Goal: Find specific page/section: Find specific page/section

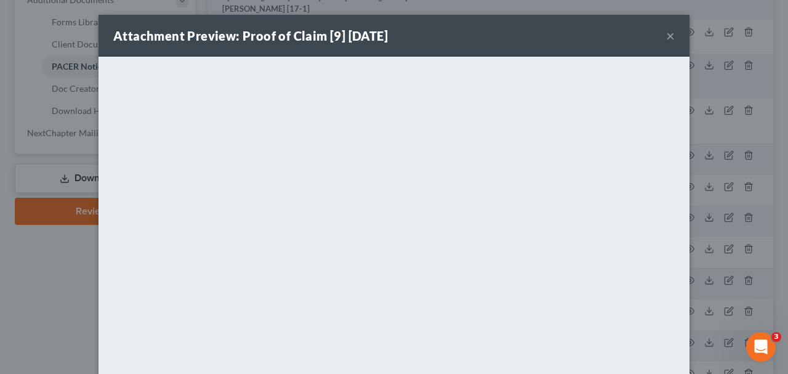
scroll to position [538, 0]
click at [669, 33] on button "×" at bounding box center [670, 35] width 9 height 15
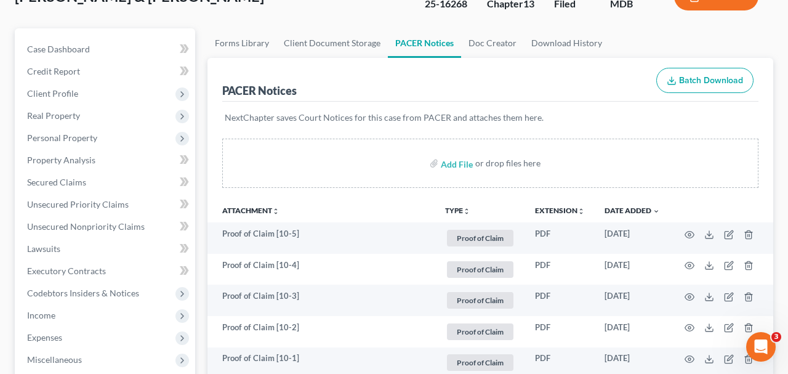
scroll to position [0, 0]
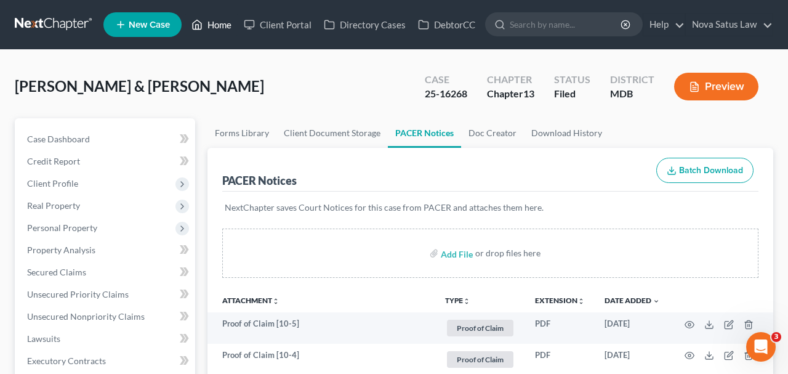
click at [223, 24] on link "Home" at bounding box center [211, 25] width 52 height 22
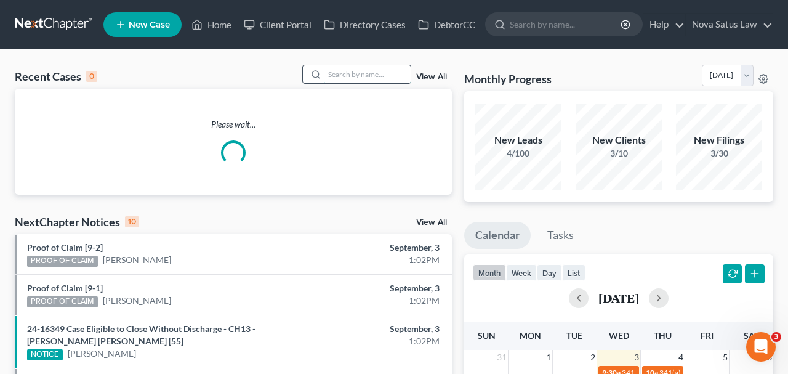
click at [358, 74] on input "search" at bounding box center [367, 74] width 86 height 18
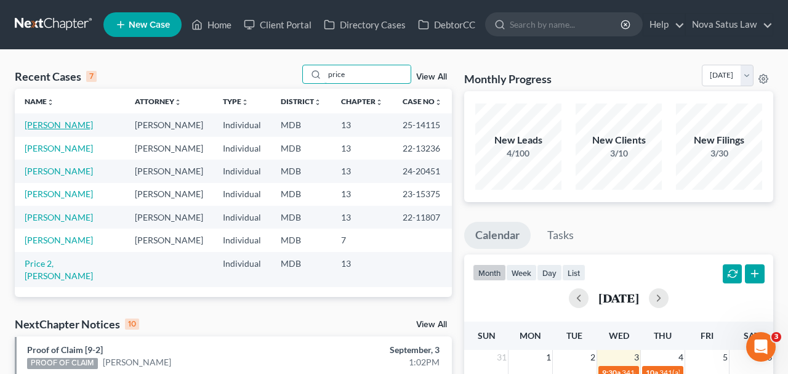
type input "price"
click at [61, 127] on link "[PERSON_NAME]" at bounding box center [59, 124] width 68 height 10
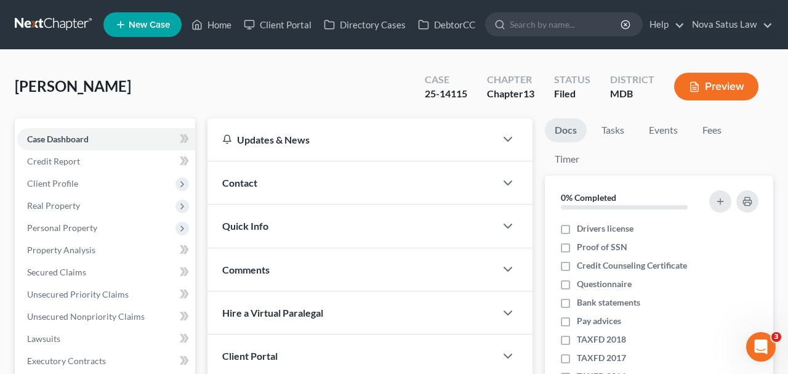
scroll to position [320, 0]
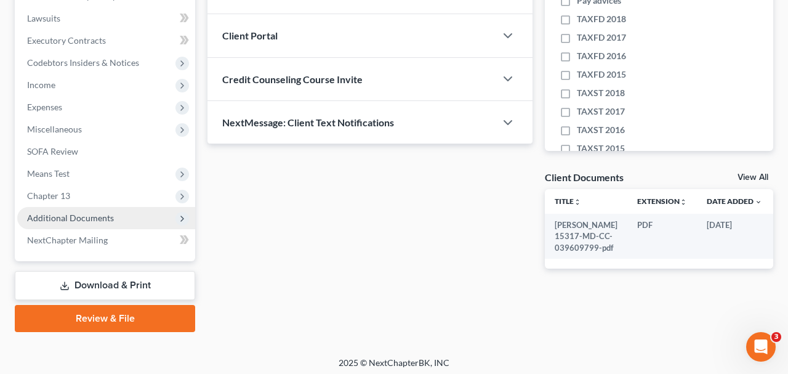
click at [108, 214] on span "Additional Documents" at bounding box center [70, 217] width 87 height 10
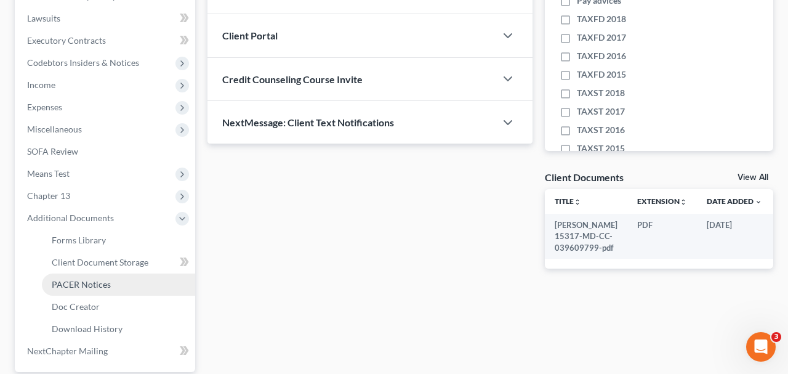
click at [94, 286] on span "PACER Notices" at bounding box center [81, 284] width 59 height 10
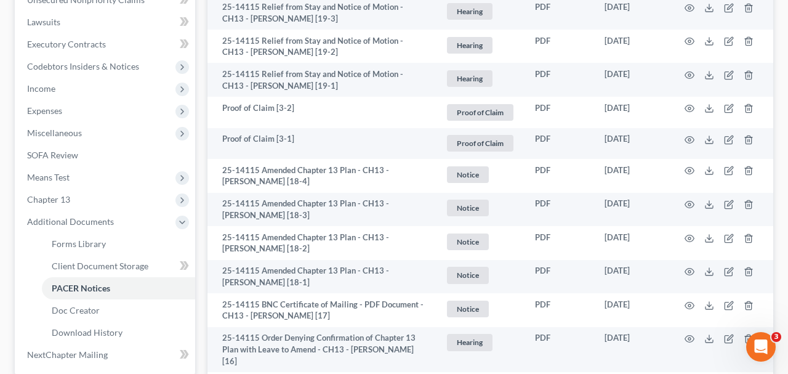
scroll to position [320, 0]
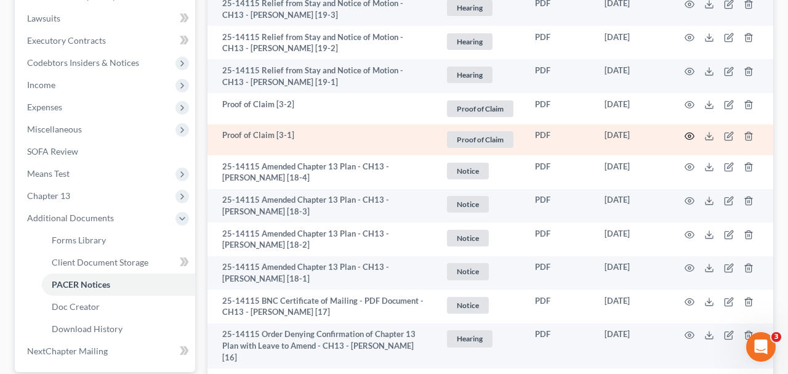
click at [686, 132] on icon "button" at bounding box center [690, 136] width 10 height 10
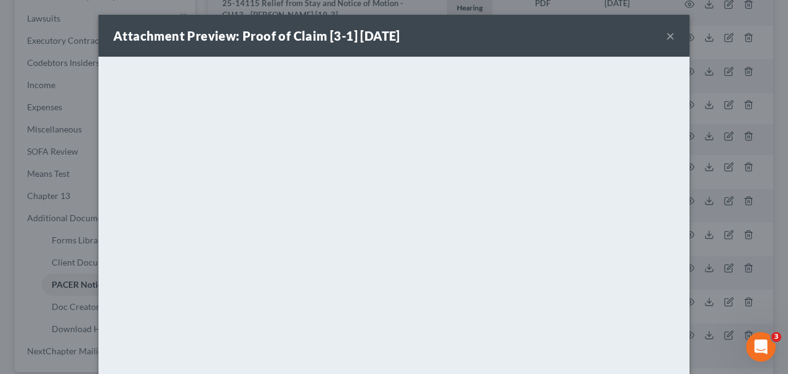
click at [669, 34] on button "×" at bounding box center [670, 35] width 9 height 15
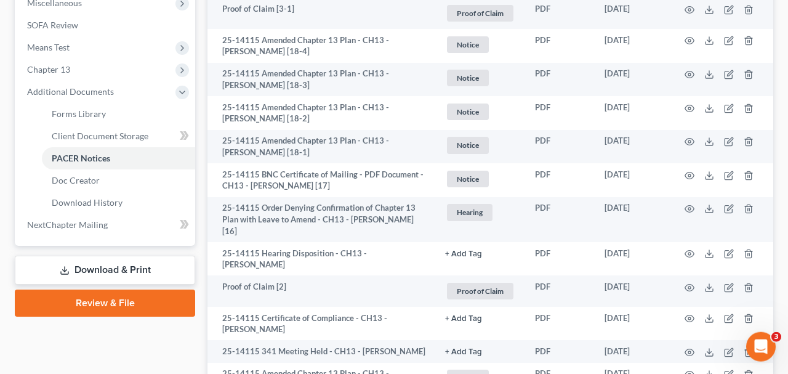
scroll to position [448, 0]
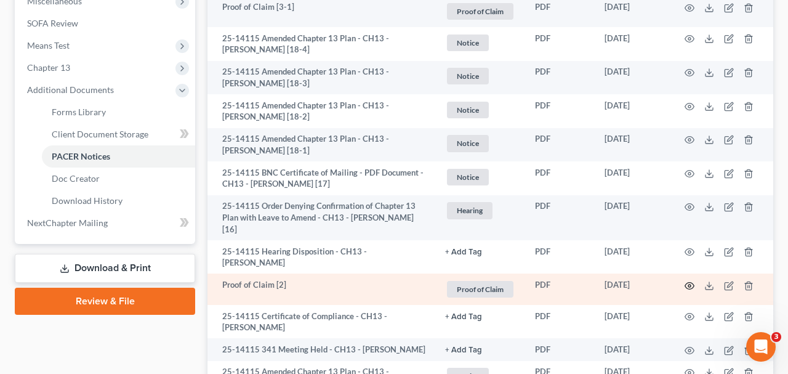
click at [688, 281] on icon "button" at bounding box center [690, 286] width 10 height 10
